Goal: Task Accomplishment & Management: Manage account settings

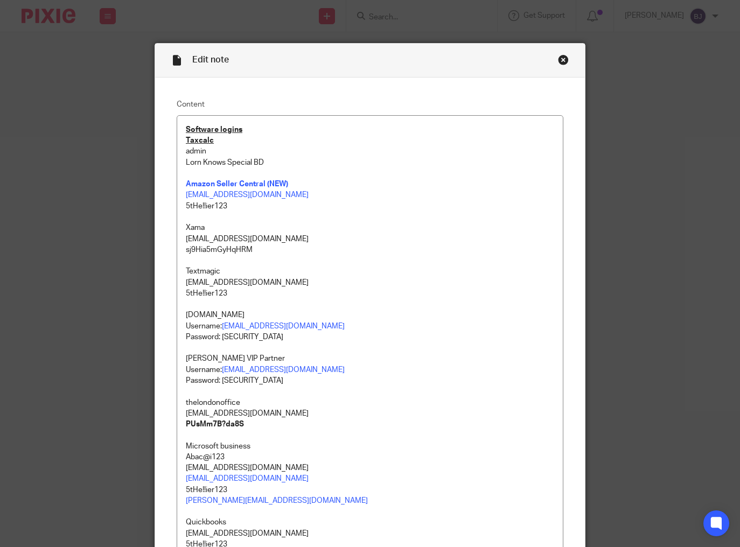
click at [629, 416] on div "Edit note Content Software logins Taxcalc admin Lorn Knows Special BD Amazon Se…" at bounding box center [370, 273] width 740 height 547
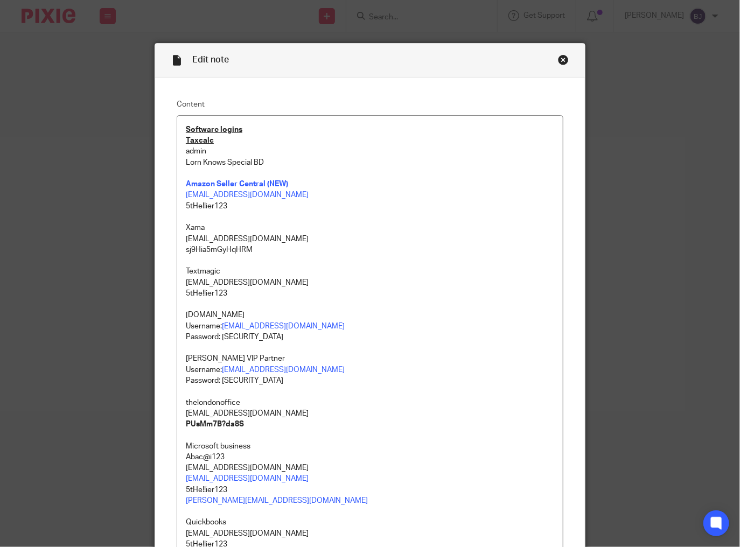
scroll to position [2513, 0]
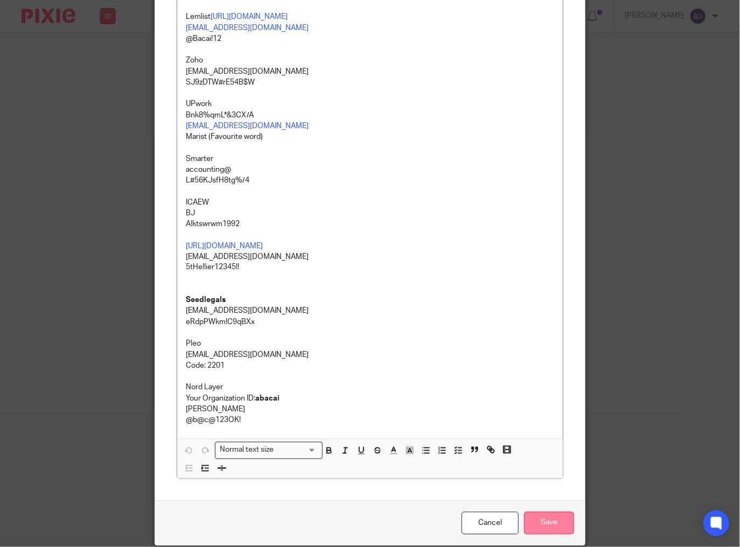
click at [552, 521] on input "Save" at bounding box center [549, 523] width 50 height 23
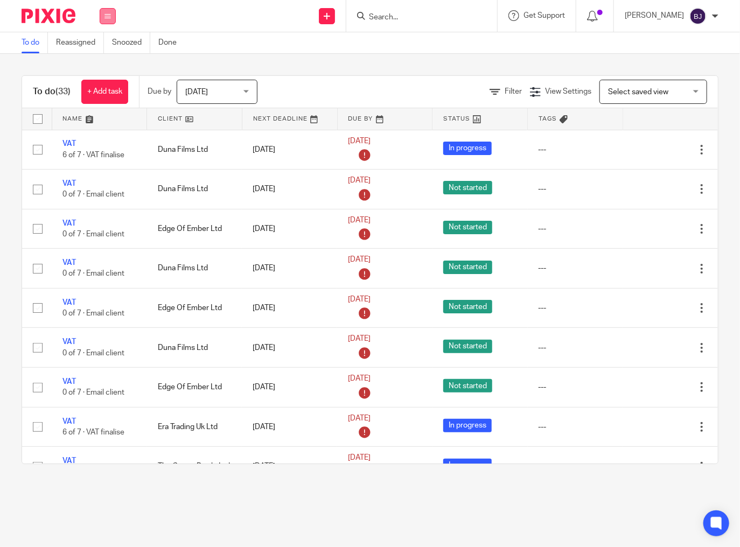
click at [106, 17] on icon at bounding box center [107, 16] width 6 height 6
click at [107, 83] on link "Clients" at bounding box center [105, 82] width 24 height 8
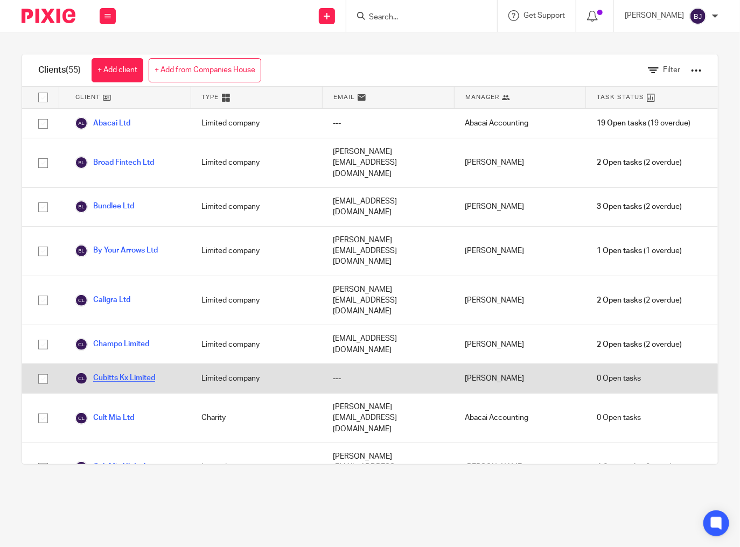
click at [149, 372] on link "Cubitts Kx Limited" at bounding box center [115, 378] width 80 height 13
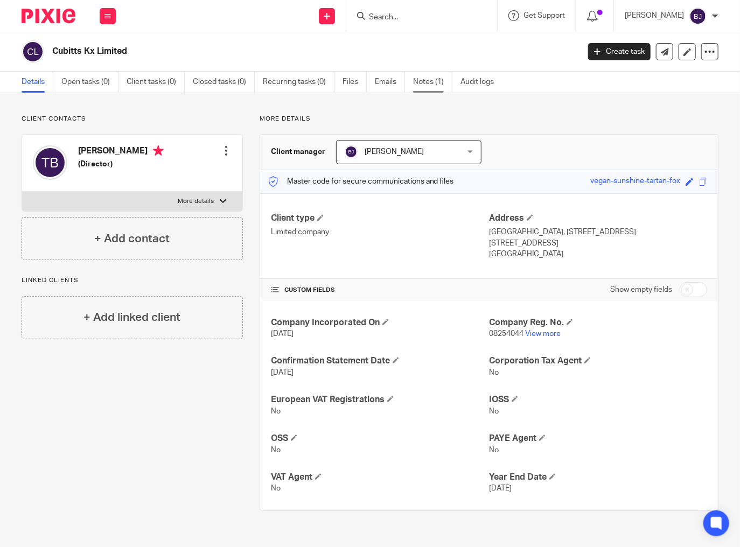
click at [417, 80] on link "Notes (1)" at bounding box center [432, 82] width 39 height 21
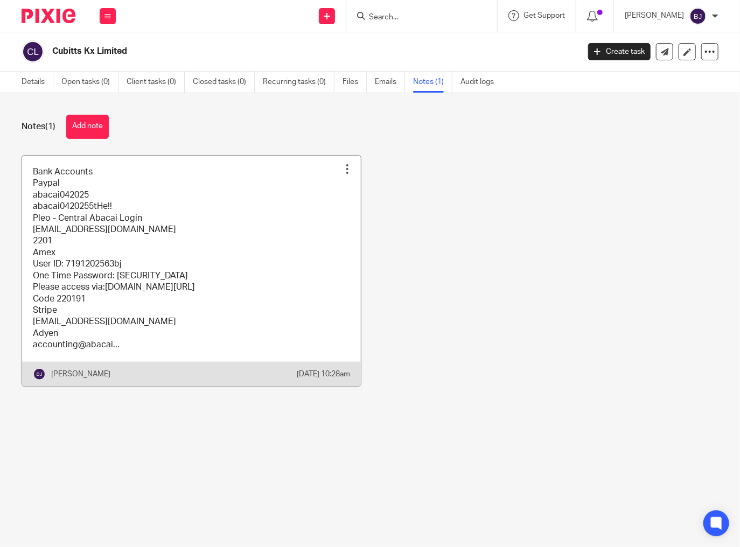
click at [129, 228] on link at bounding box center [191, 271] width 339 height 230
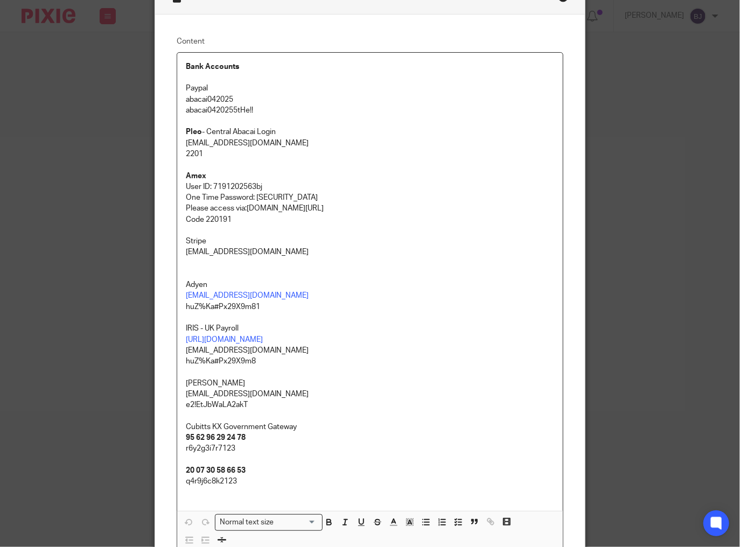
scroll to position [86, 0]
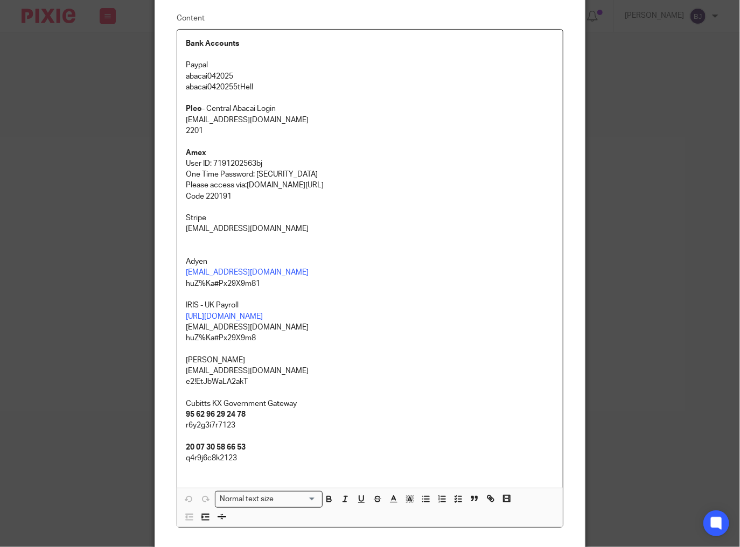
drag, startPoint x: 338, startPoint y: 187, endPoint x: 242, endPoint y: 187, distance: 96.4
click at [242, 187] on p "Please access via:[DOMAIN_NAME][URL]" at bounding box center [370, 185] width 368 height 11
click at [255, 219] on p "Stripe" at bounding box center [370, 218] width 368 height 11
drag, startPoint x: 353, startPoint y: 186, endPoint x: 243, endPoint y: 182, distance: 109.9
click at [243, 182] on p "Please access via:[DOMAIN_NAME][URL]" at bounding box center [370, 185] width 368 height 11
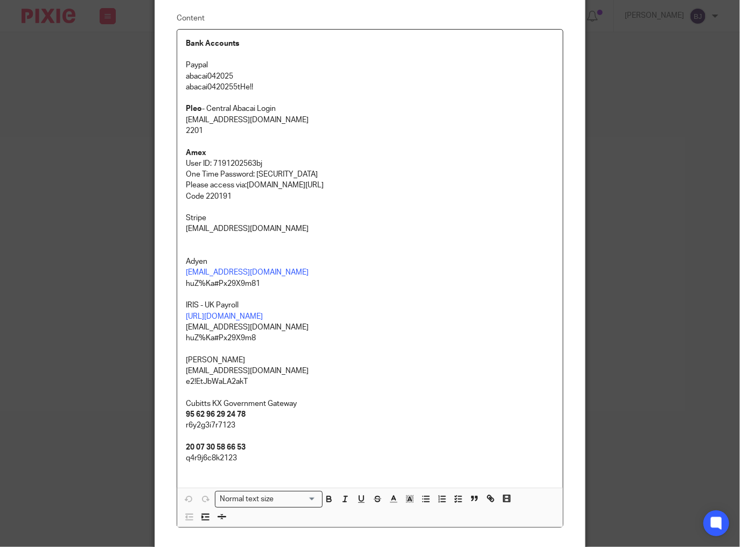
copy p "[DOMAIN_NAME][URL]"
drag, startPoint x: 279, startPoint y: 163, endPoint x: 211, endPoint y: 165, distance: 68.4
click at [211, 165] on p "User ID: 7191202563bj" at bounding box center [370, 163] width 368 height 11
copy p "7191202563bj"
drag, startPoint x: 335, startPoint y: 172, endPoint x: 254, endPoint y: 172, distance: 81.8
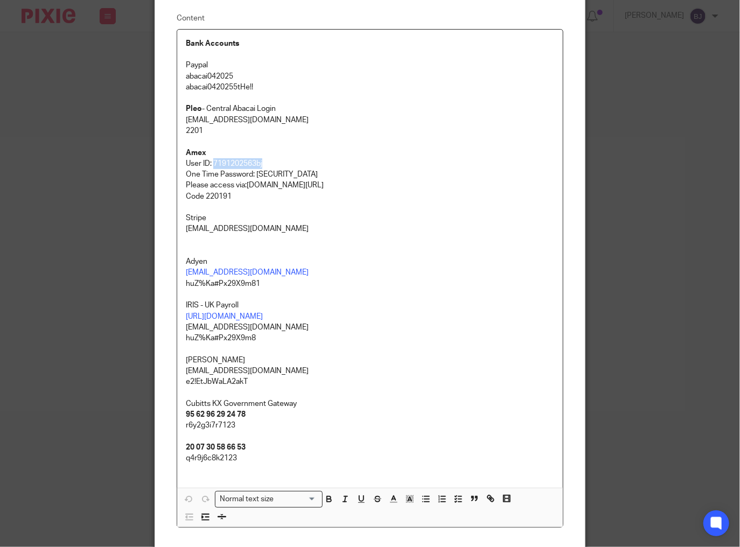
click at [254, 172] on p "One Time Password: [SECURITY_DATA]" at bounding box center [370, 174] width 368 height 11
copy p "yhxx5xyhxx5xyhxx5x"
